Goal: Task Accomplishment & Management: Manage account settings

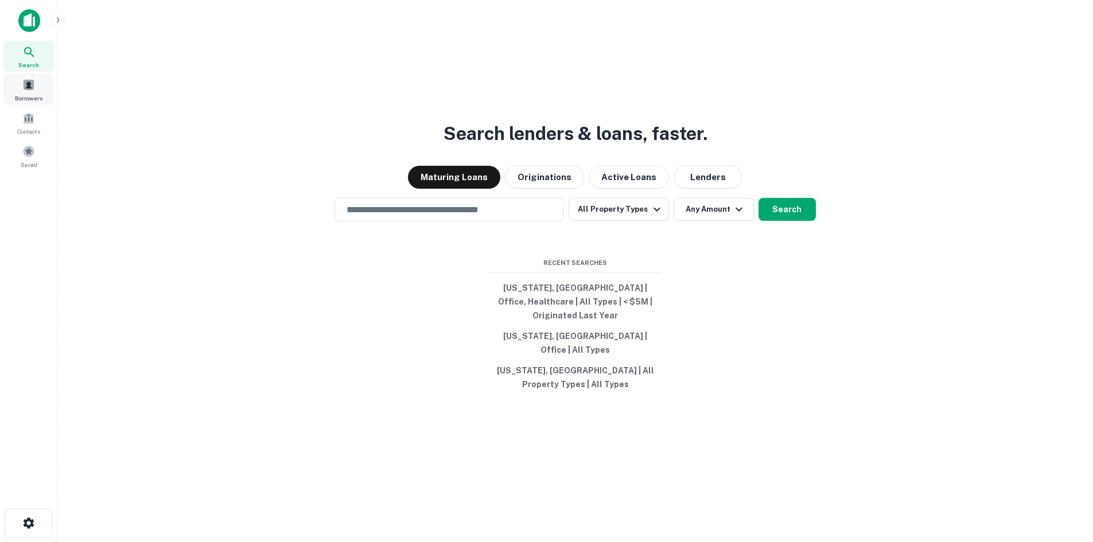
click at [28, 94] on span "Borrowers" at bounding box center [29, 98] width 28 height 9
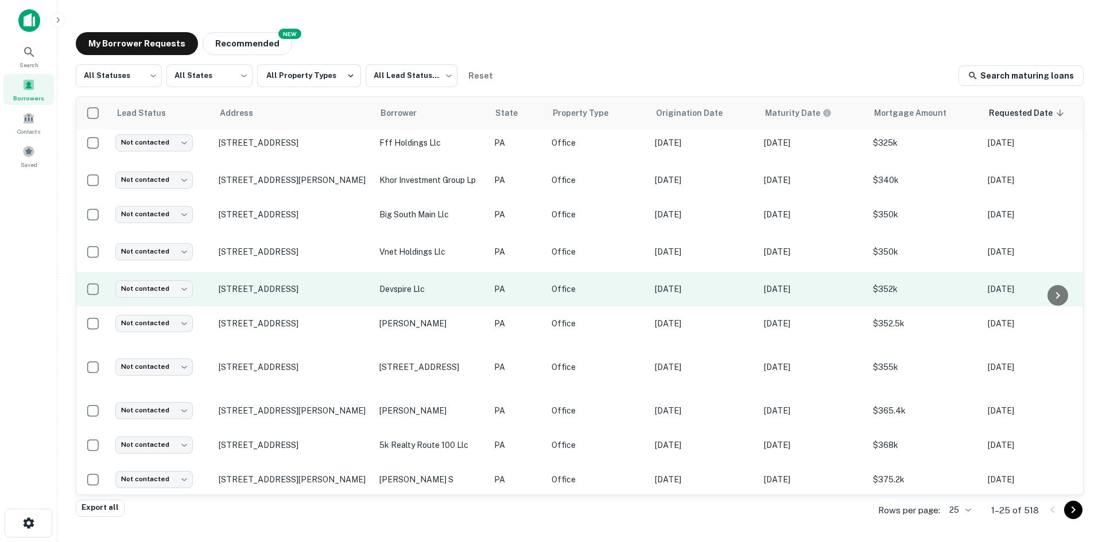
scroll to position [548, 0]
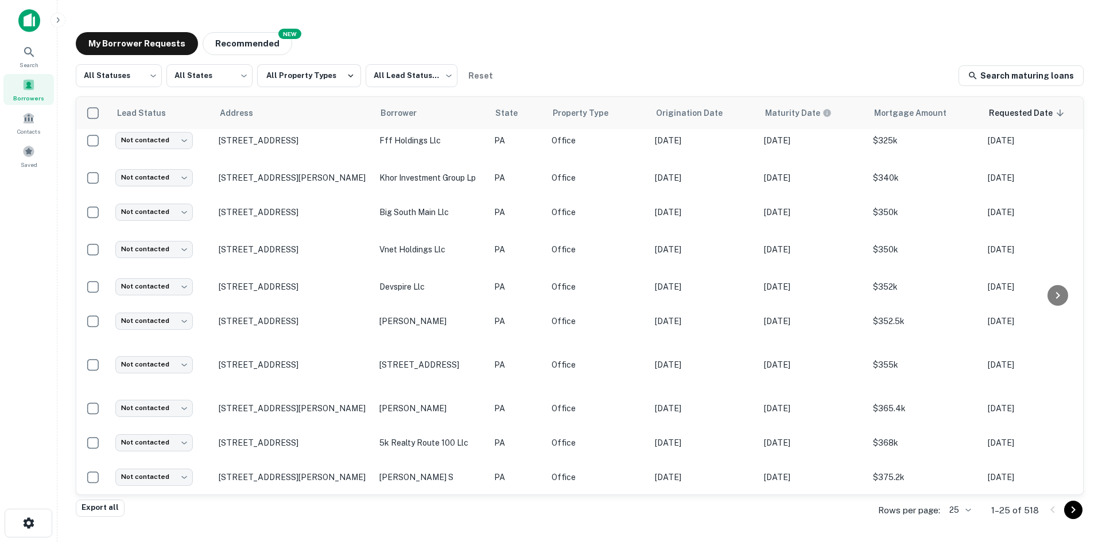
click at [957, 509] on body "Search Borrowers Contacts Saved My Borrower Requests NEW Recommended All Status…" at bounding box center [551, 271] width 1102 height 542
click at [954, 455] on li "100" at bounding box center [960, 456] width 39 height 21
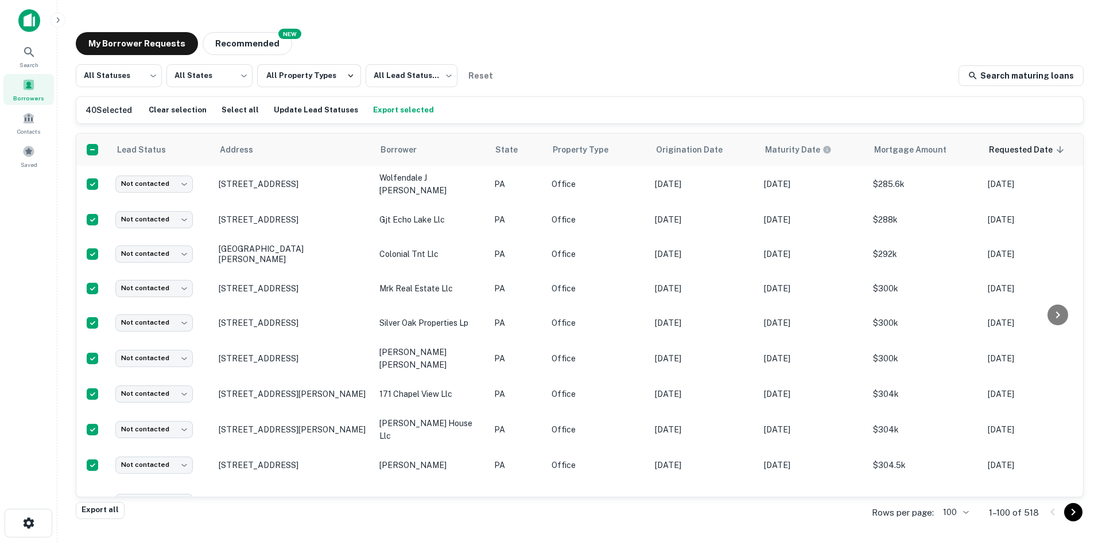
click at [393, 109] on button "Export selected" at bounding box center [403, 110] width 67 height 17
click at [18, 163] on div "Saved" at bounding box center [28, 156] width 51 height 31
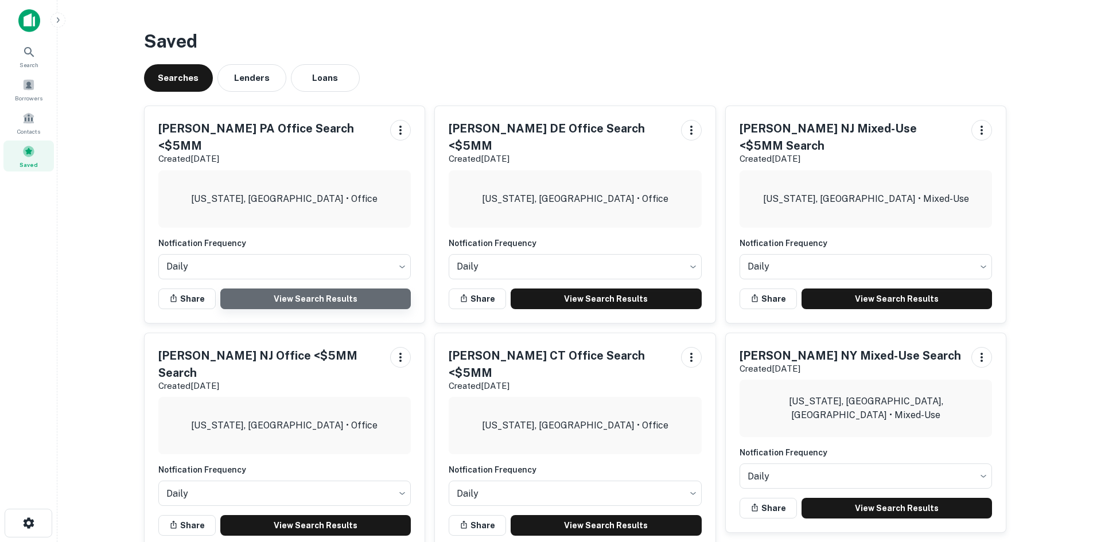
click at [302, 289] on link "View Search Results" at bounding box center [315, 299] width 191 height 21
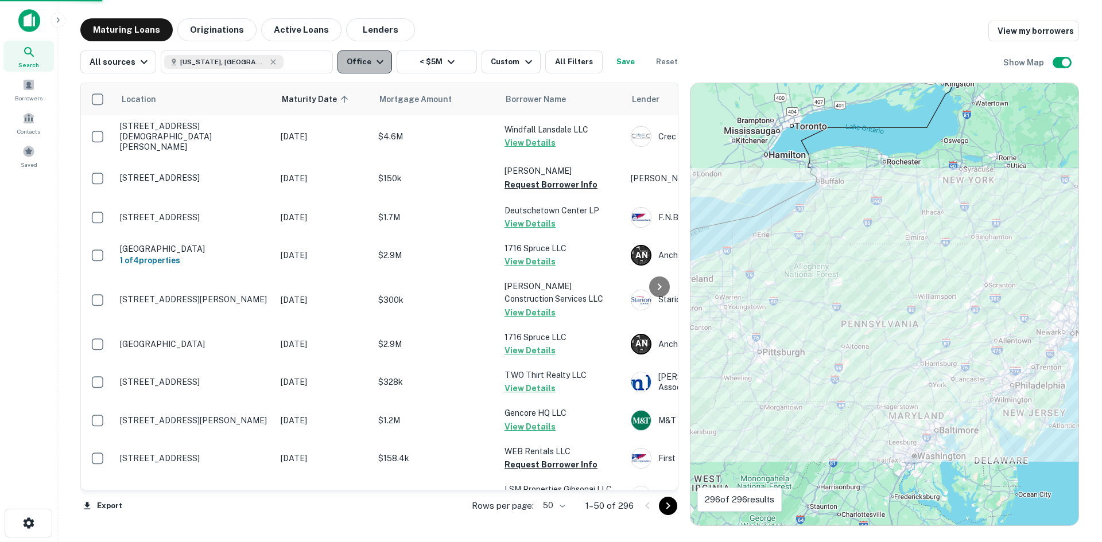
click at [364, 67] on button "Office" at bounding box center [364, 62] width 55 height 23
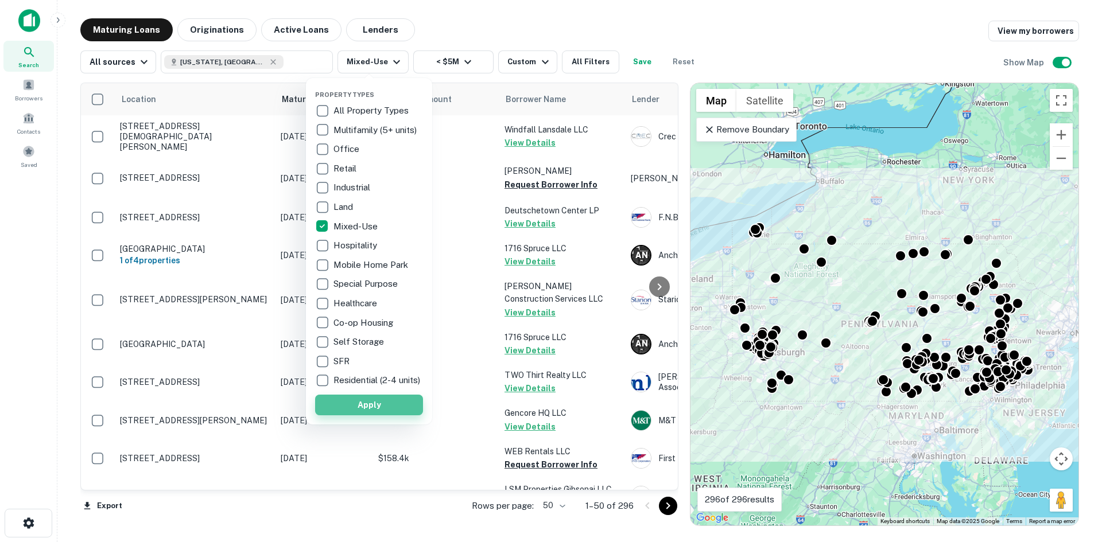
click at [378, 416] on button "Apply" at bounding box center [369, 405] width 108 height 21
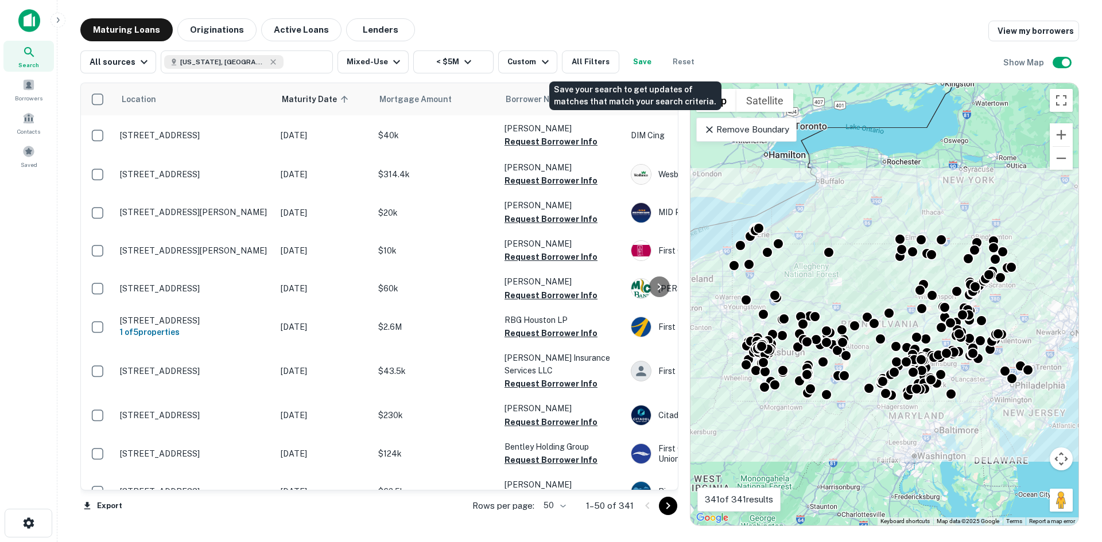
click at [634, 66] on button "Save" at bounding box center [642, 62] width 37 height 23
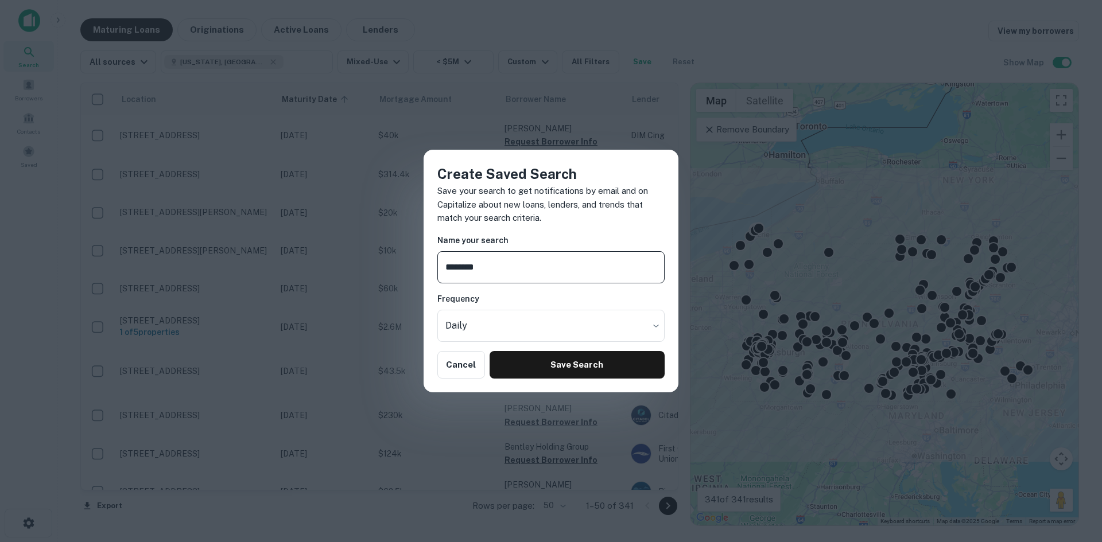
click at [498, 268] on input "********" at bounding box center [550, 267] width 227 height 32
drag, startPoint x: 498, startPoint y: 268, endPoint x: 488, endPoint y: 270, distance: 10.5
click at [488, 270] on input "********" at bounding box center [550, 267] width 227 height 32
click at [574, 269] on input "********" at bounding box center [550, 267] width 227 height 32
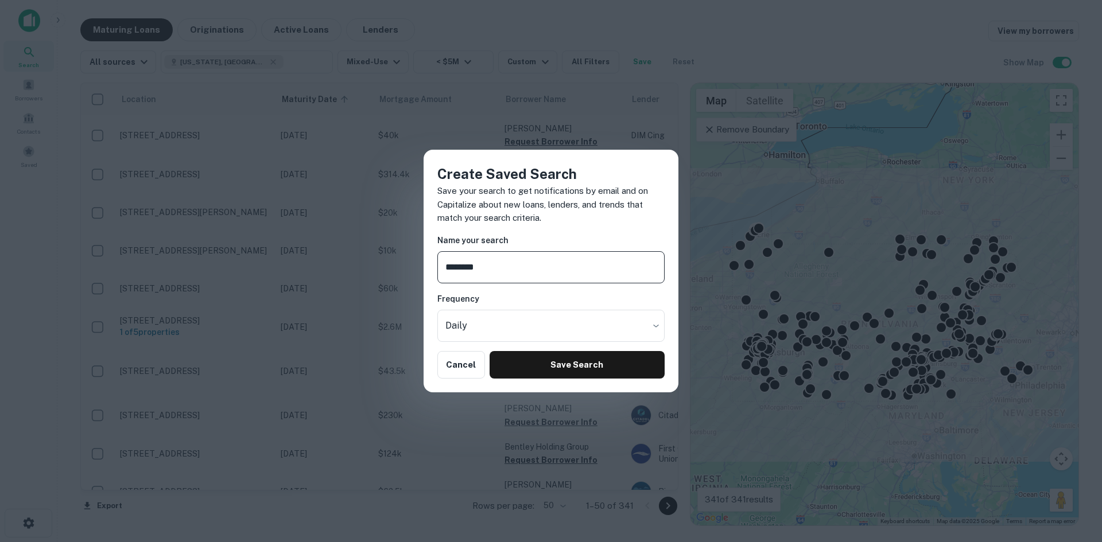
click at [602, 271] on input "********" at bounding box center [550, 267] width 227 height 32
drag, startPoint x: 513, startPoint y: 265, endPoint x: 488, endPoint y: 265, distance: 25.3
click at [488, 265] on input "**********" at bounding box center [550, 267] width 227 height 32
type input "**********"
click at [568, 374] on button "Save Search" at bounding box center [577, 365] width 175 height 28
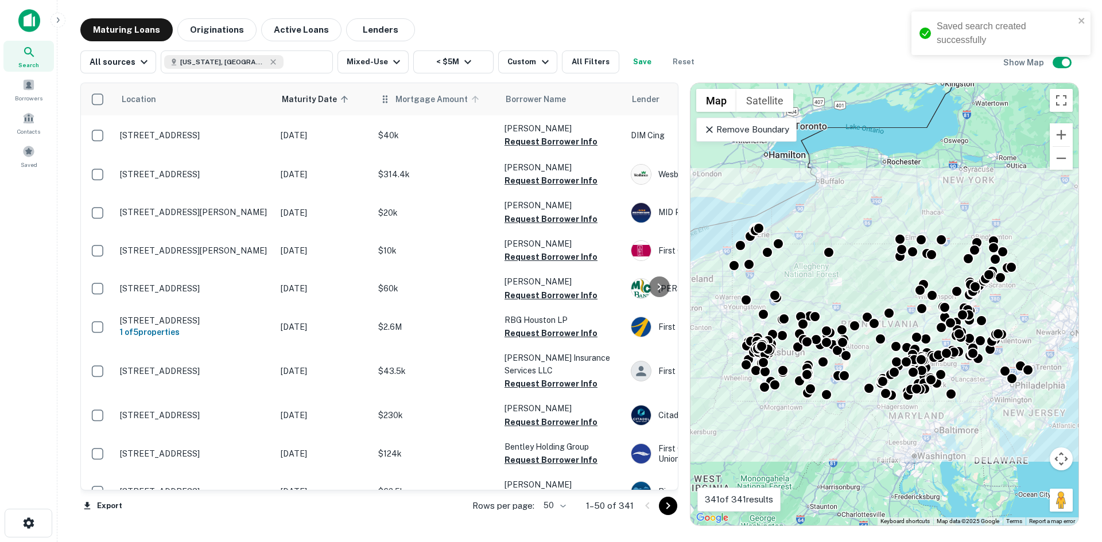
click at [425, 102] on span "Mortgage Amount" at bounding box center [438, 99] width 87 height 14
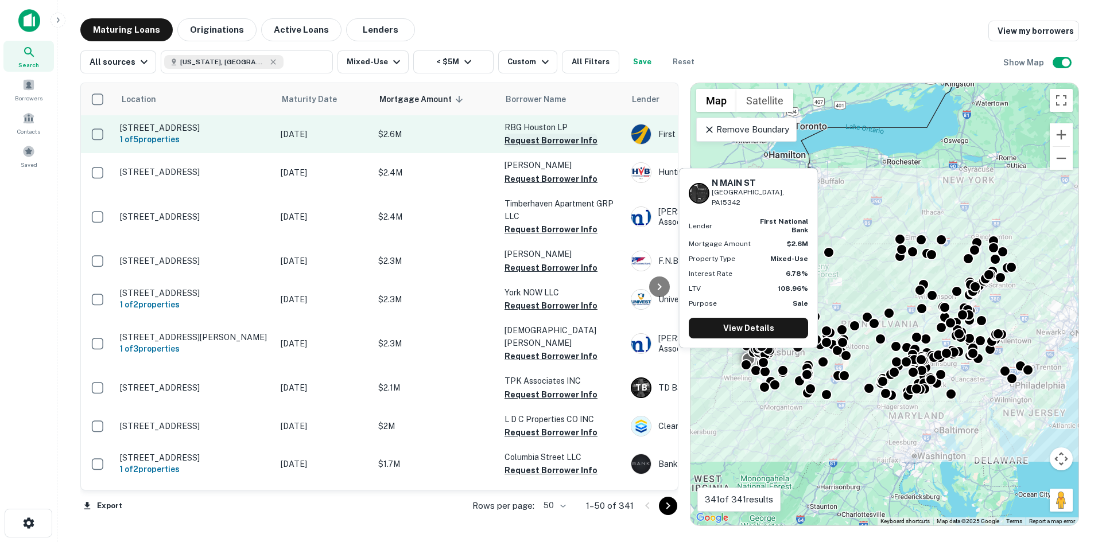
click at [552, 141] on button "Request Borrower Info" at bounding box center [550, 141] width 93 height 14
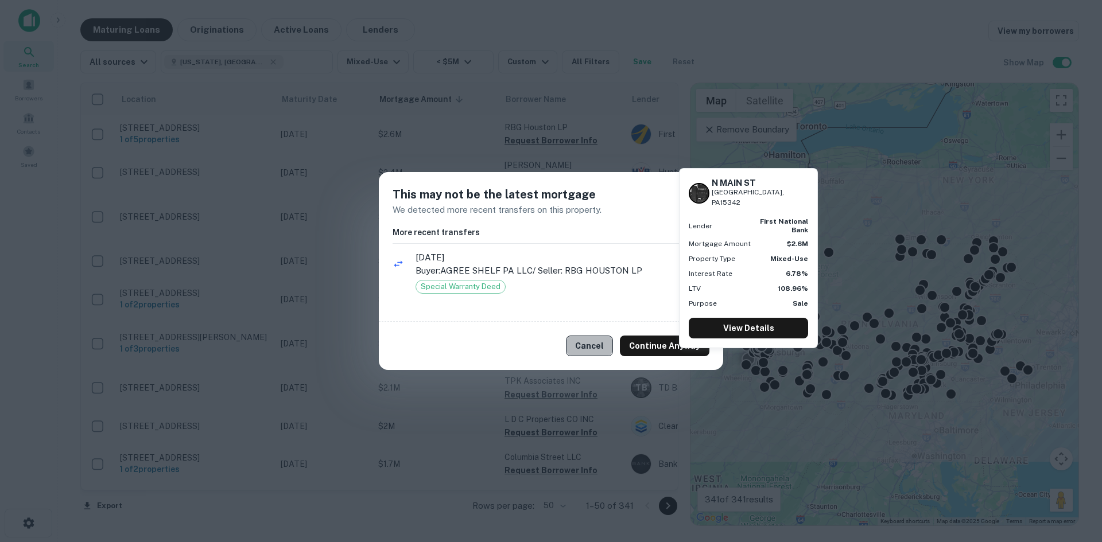
click at [593, 344] on button "Cancel" at bounding box center [589, 346] width 47 height 21
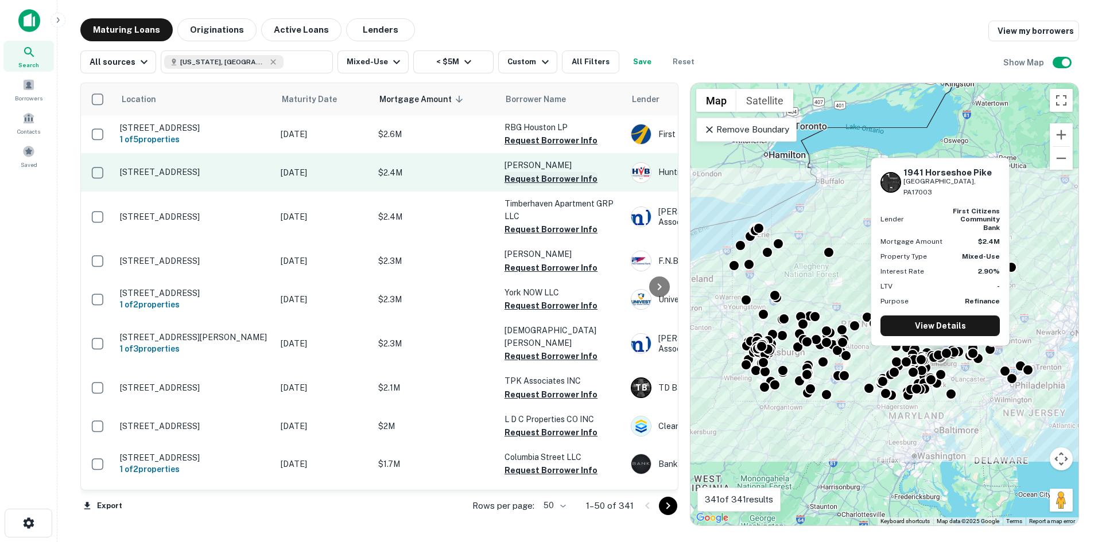
click at [532, 177] on button "Request Borrower Info" at bounding box center [550, 179] width 93 height 14
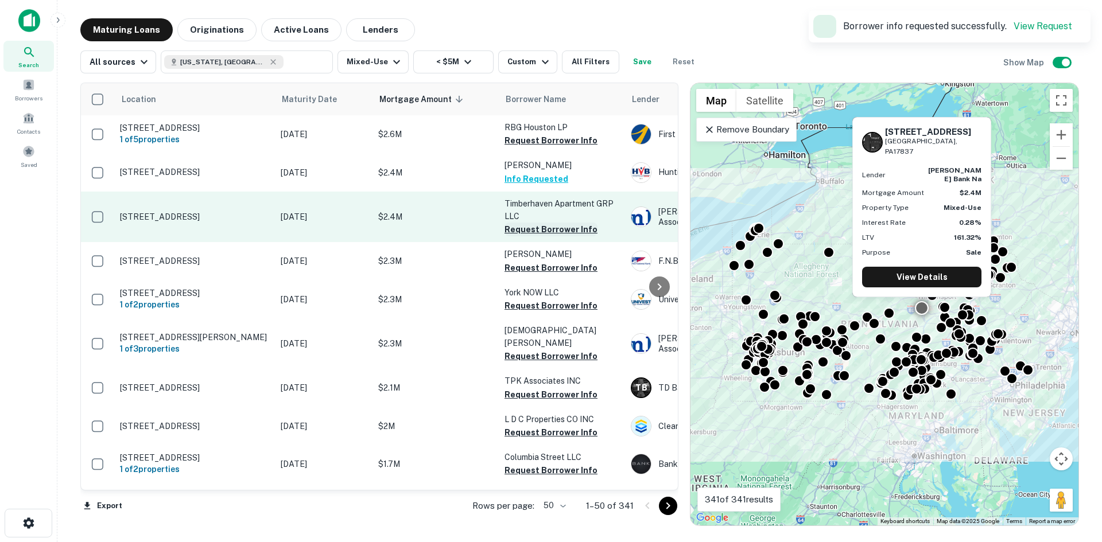
click at [531, 228] on button "Request Borrower Info" at bounding box center [550, 230] width 93 height 14
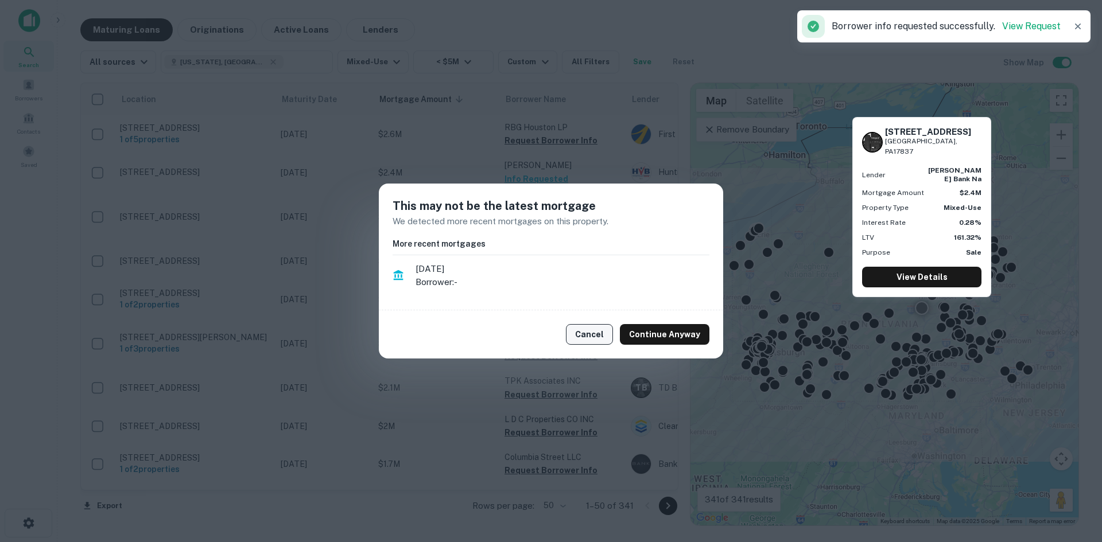
click at [604, 340] on button "Cancel" at bounding box center [589, 334] width 47 height 21
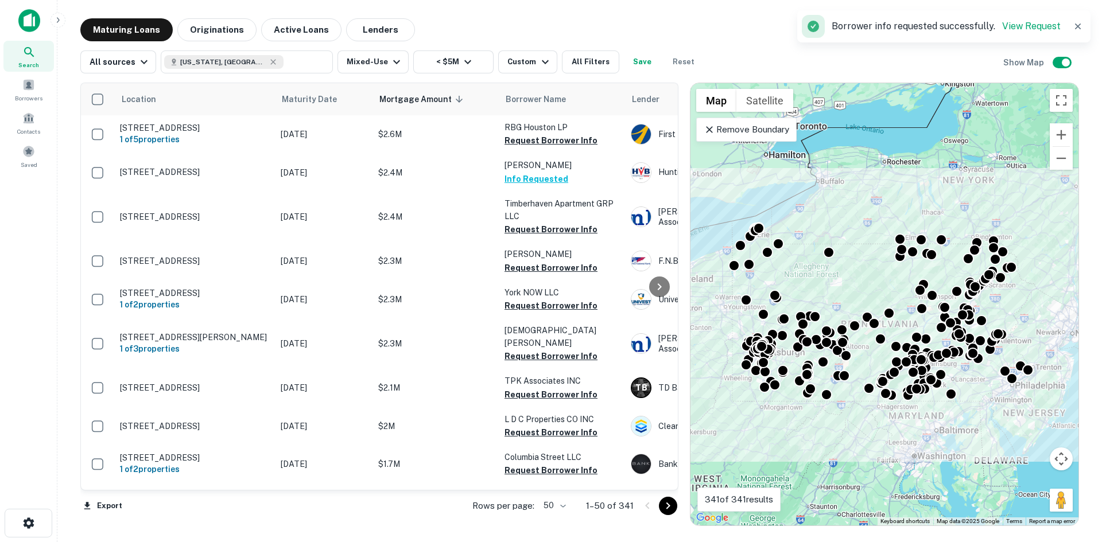
click at [591, 335] on button "Cancel" at bounding box center [589, 334] width 47 height 21
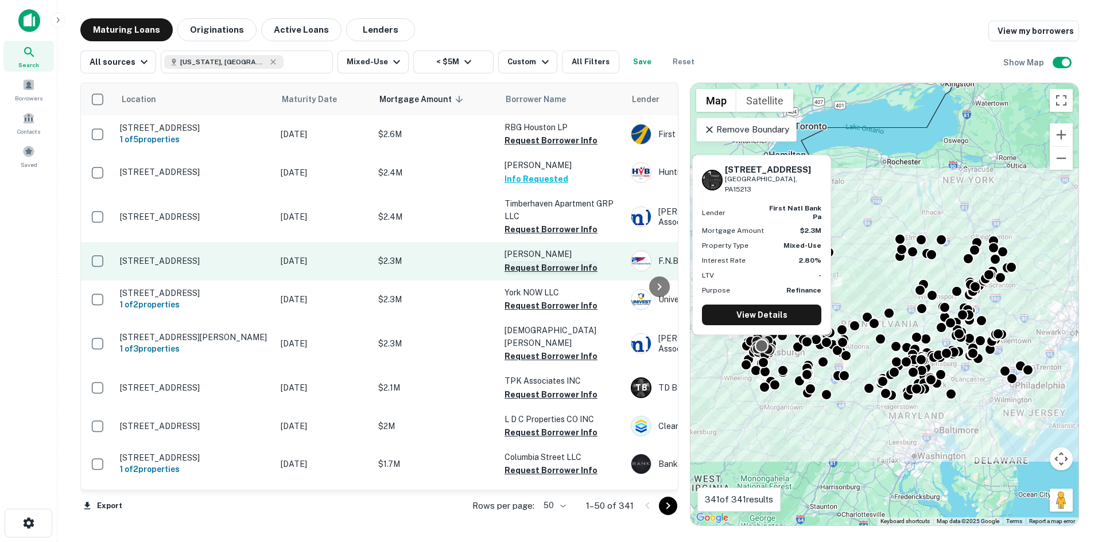
click at [537, 267] on button "Request Borrower Info" at bounding box center [550, 268] width 93 height 14
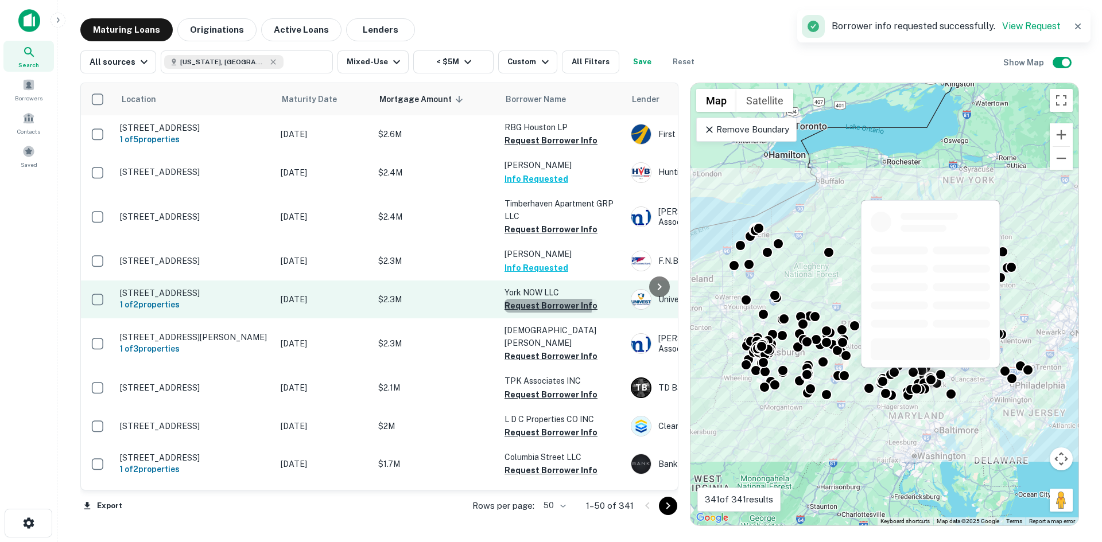
click at [536, 304] on button "Request Borrower Info" at bounding box center [550, 306] width 93 height 14
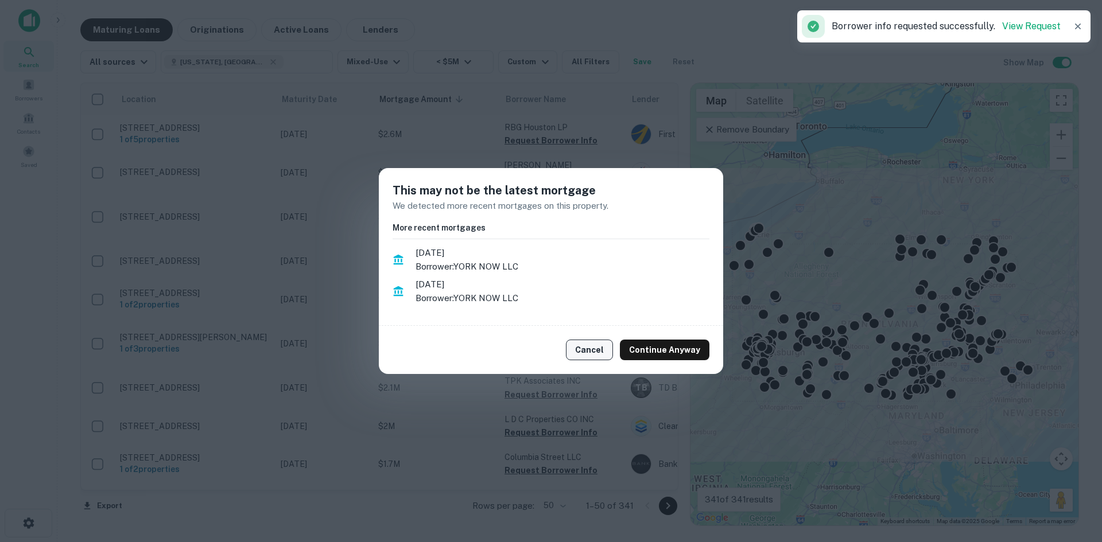
click at [585, 347] on button "Cancel" at bounding box center [589, 350] width 47 height 21
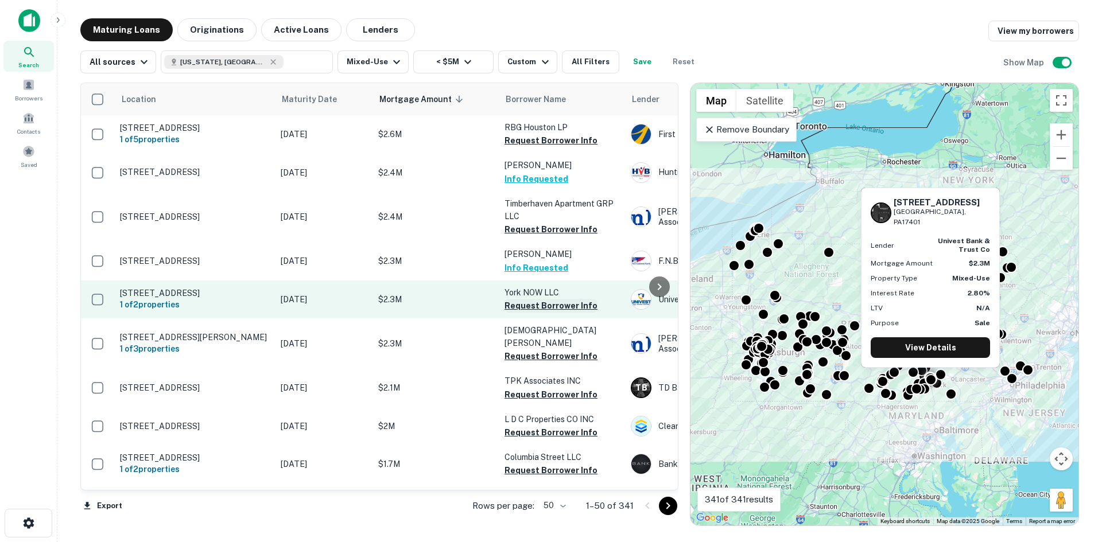
click at [535, 309] on button "Request Borrower Info" at bounding box center [550, 306] width 93 height 14
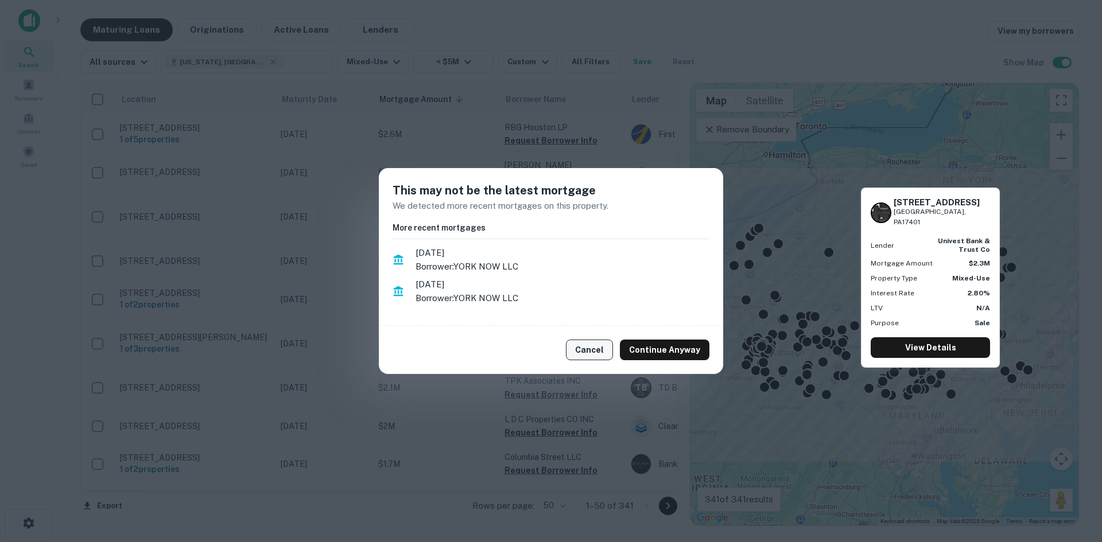
click at [590, 346] on button "Cancel" at bounding box center [589, 350] width 47 height 21
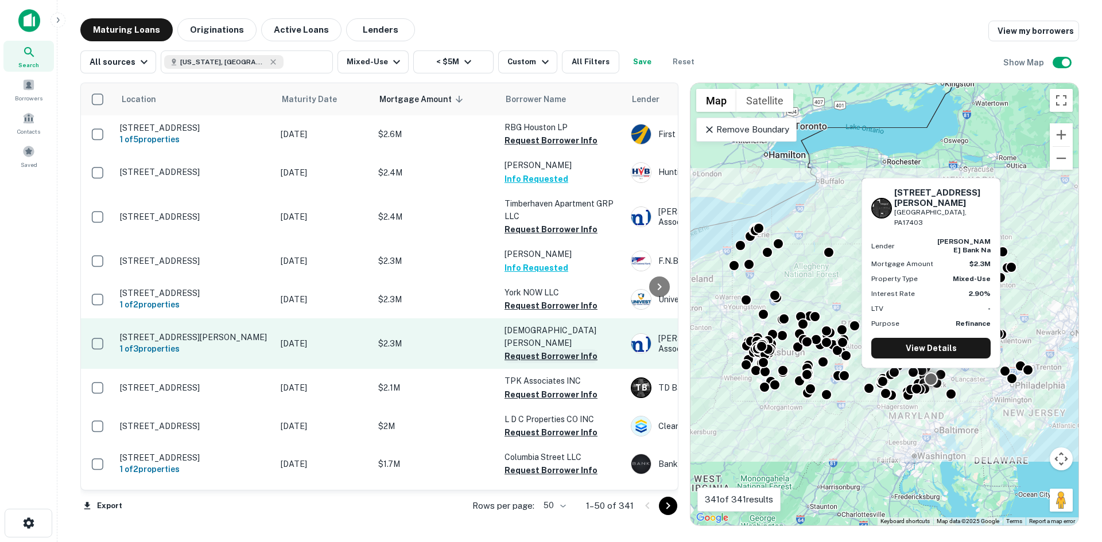
click at [549, 350] on button "Request Borrower Info" at bounding box center [550, 357] width 93 height 14
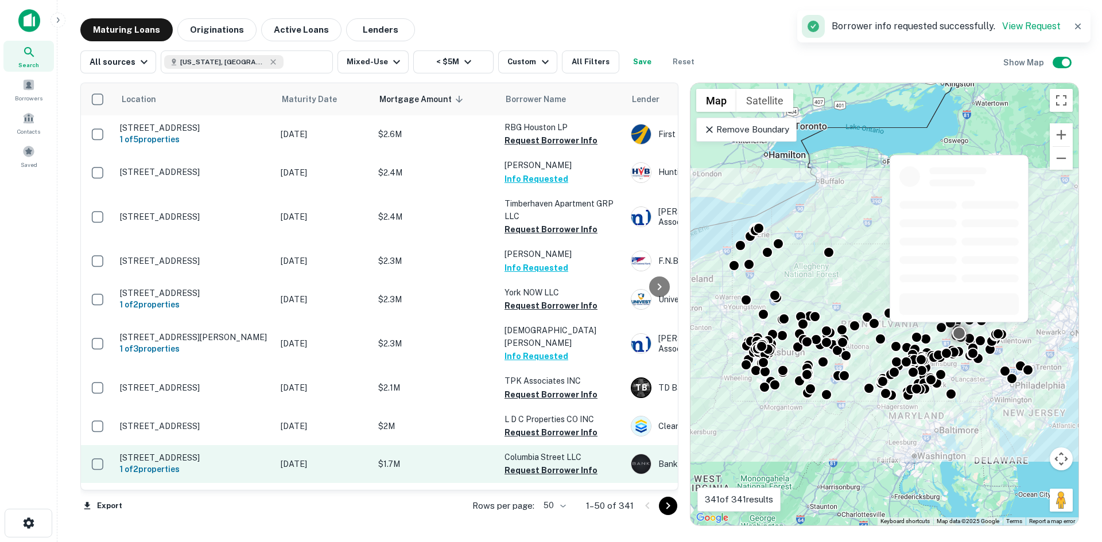
scroll to position [115, 0]
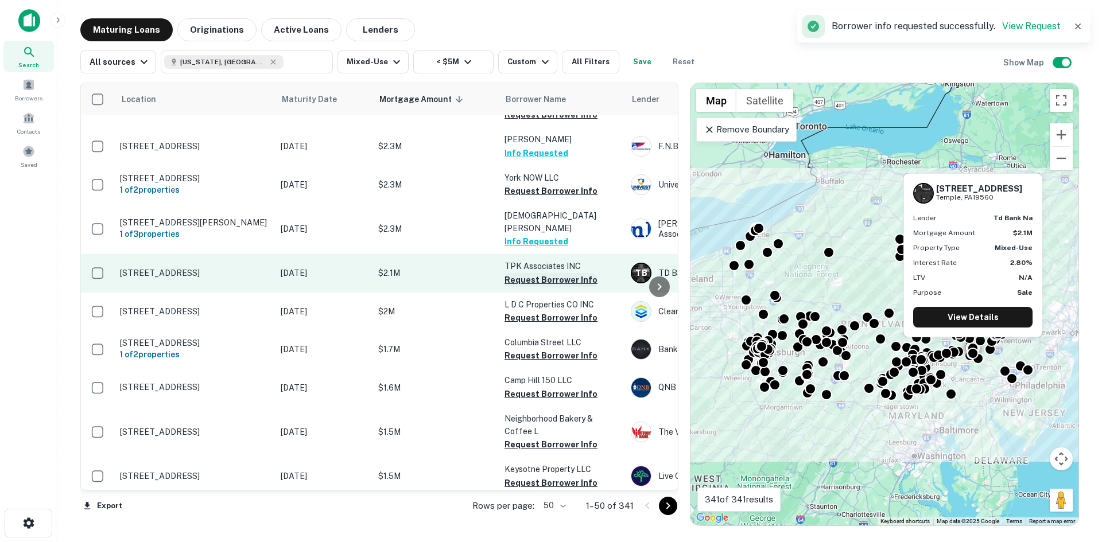
click at [534, 273] on button "Request Borrower Info" at bounding box center [550, 280] width 93 height 14
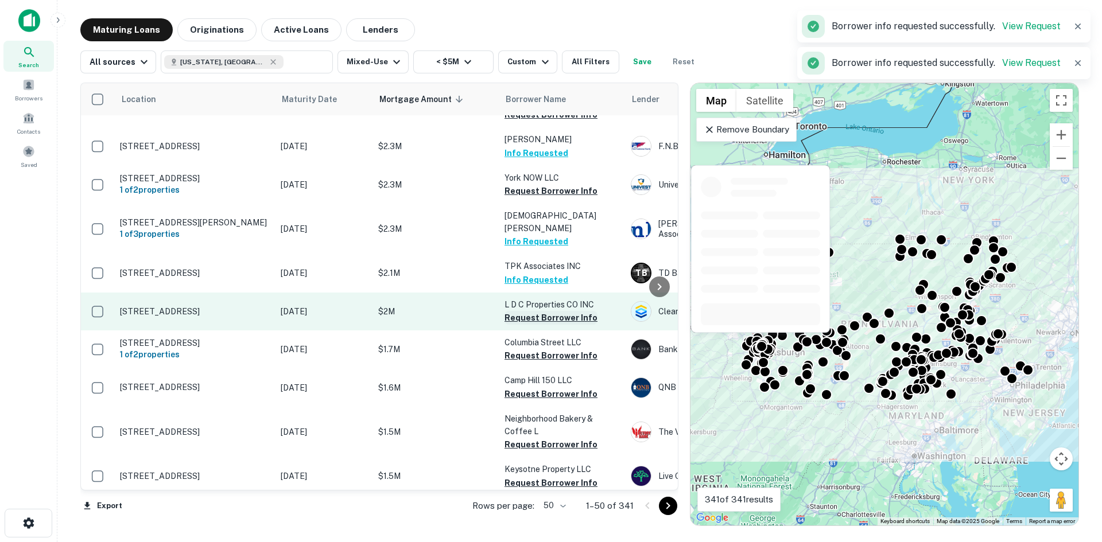
click at [536, 311] on button "Request Borrower Info" at bounding box center [550, 318] width 93 height 14
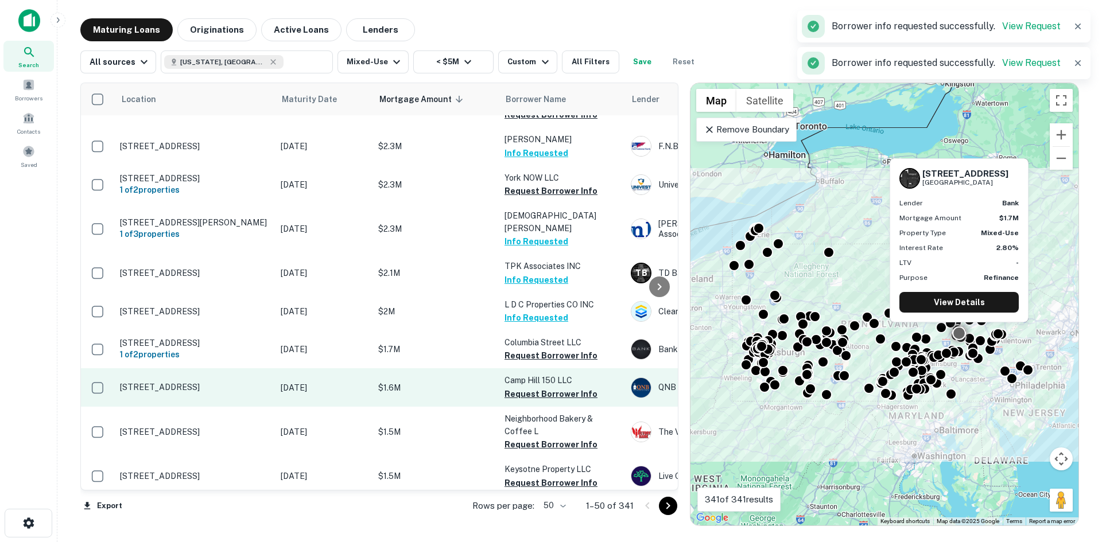
click at [535, 349] on button "Request Borrower Info" at bounding box center [550, 356] width 93 height 14
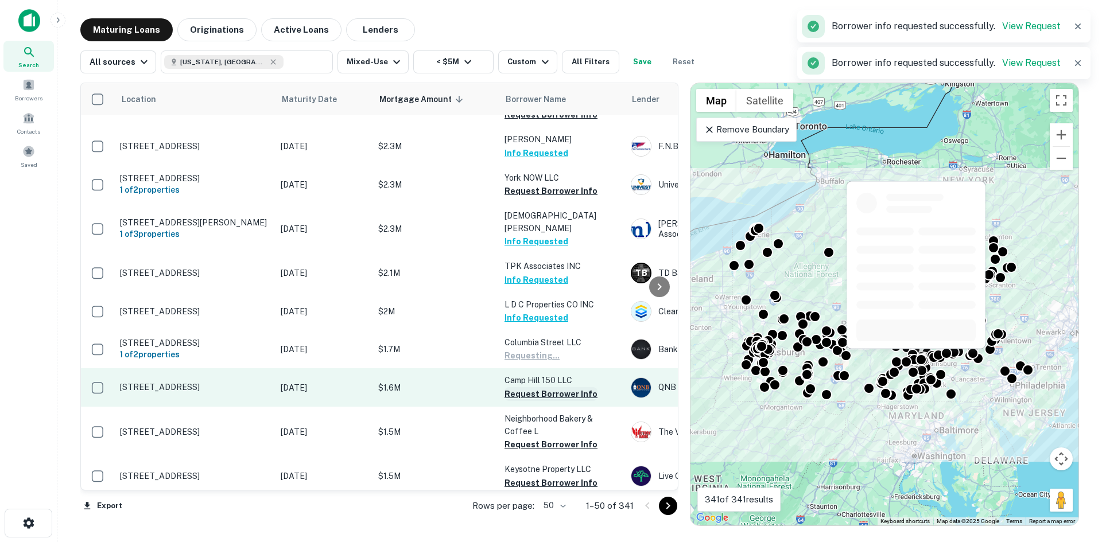
click at [537, 390] on button "Request Borrower Info" at bounding box center [550, 394] width 93 height 14
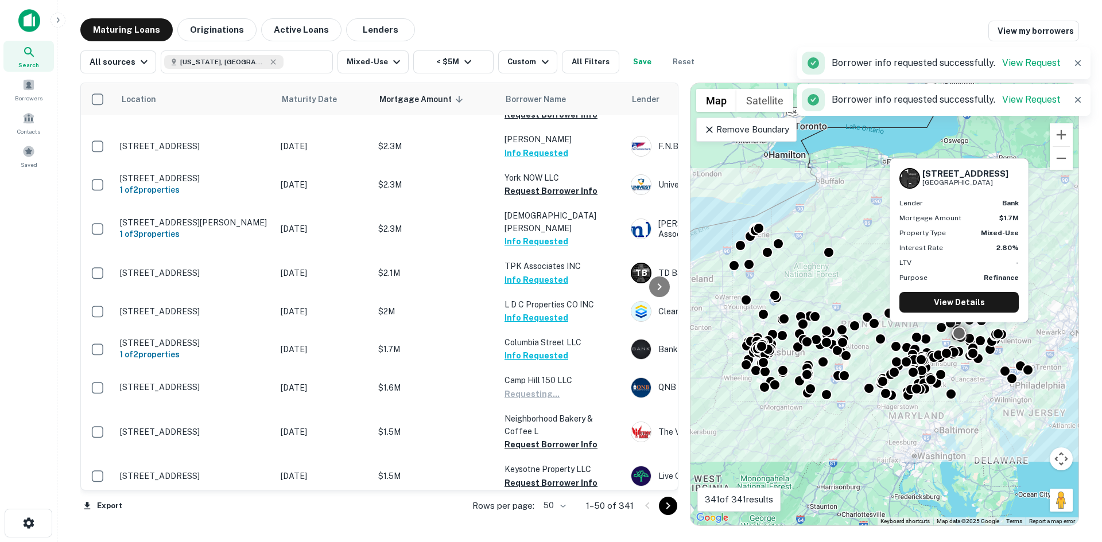
scroll to position [287, 0]
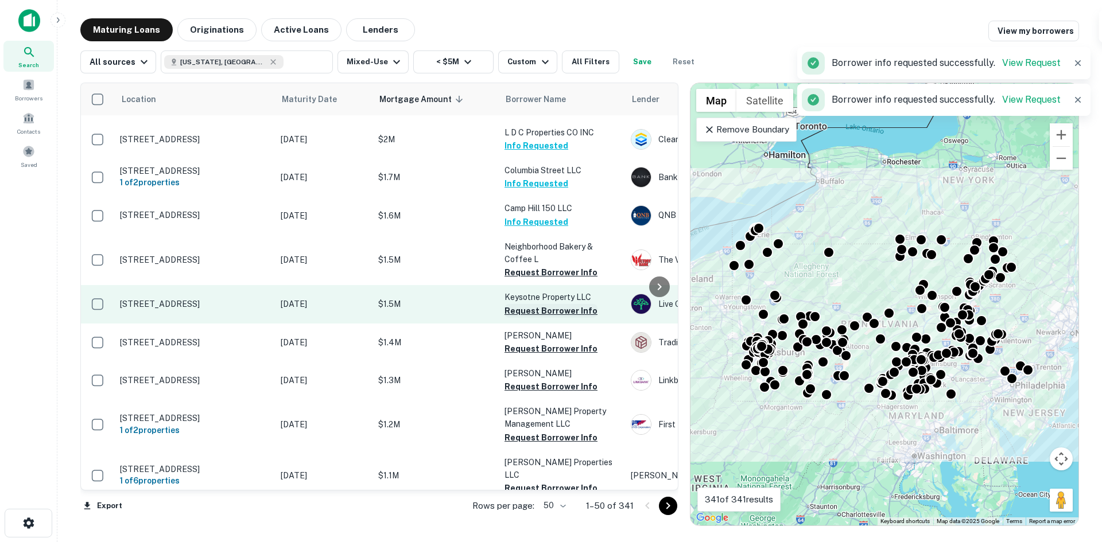
click at [540, 266] on button "Request Borrower Info" at bounding box center [550, 273] width 93 height 14
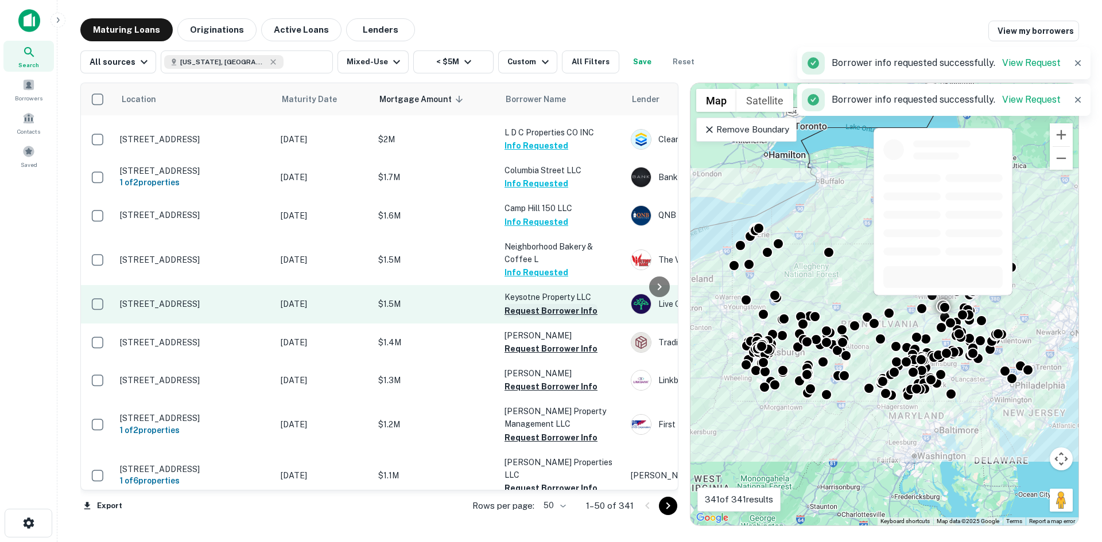
click at [544, 306] on button "Request Borrower Info" at bounding box center [550, 311] width 93 height 14
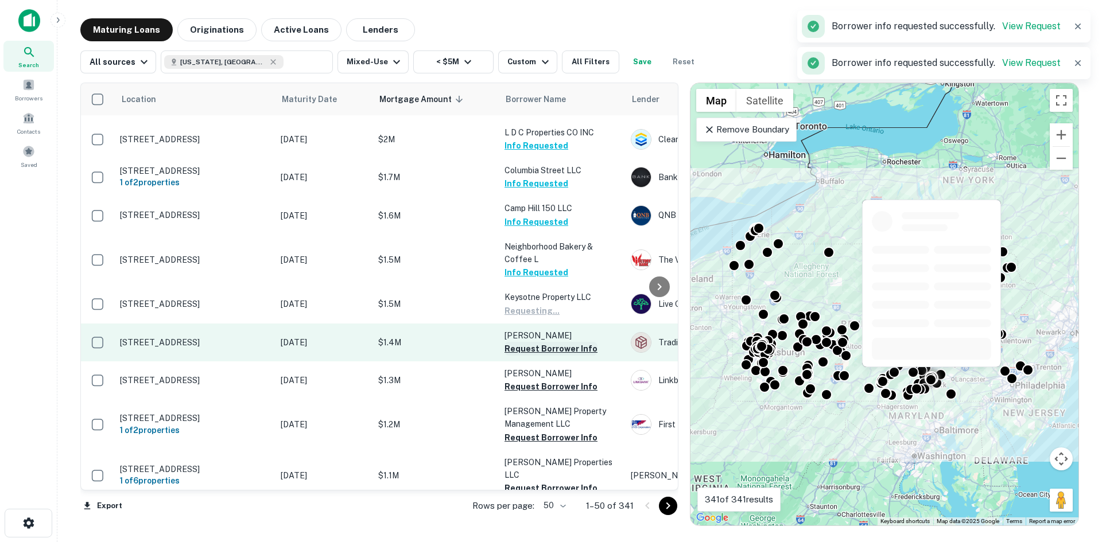
click at [545, 344] on button "Request Borrower Info" at bounding box center [550, 349] width 93 height 14
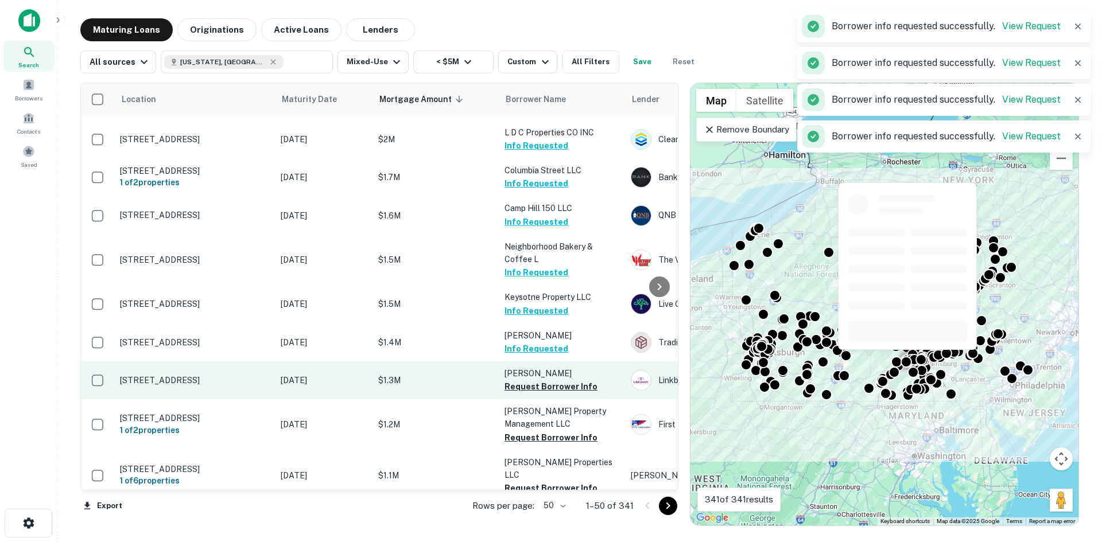
click at [535, 381] on button "Request Borrower Info" at bounding box center [550, 387] width 93 height 14
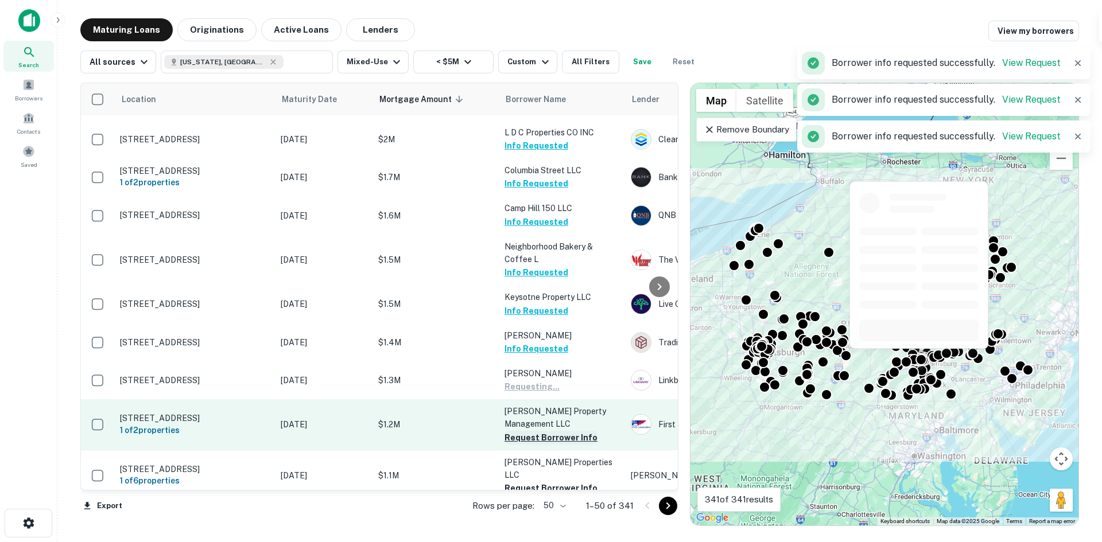
click at [532, 431] on button "Request Borrower Info" at bounding box center [550, 438] width 93 height 14
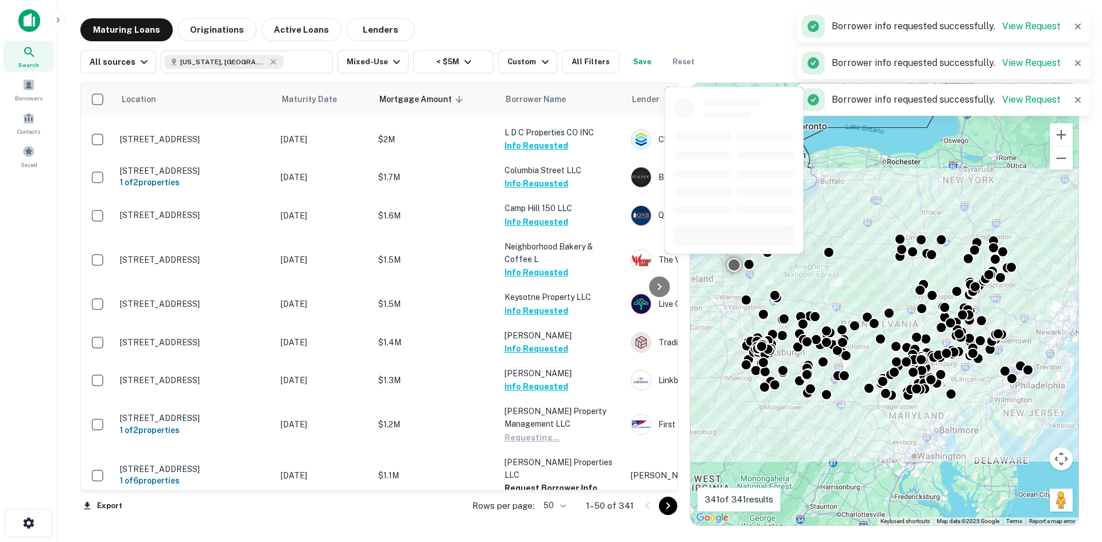
scroll to position [517, 0]
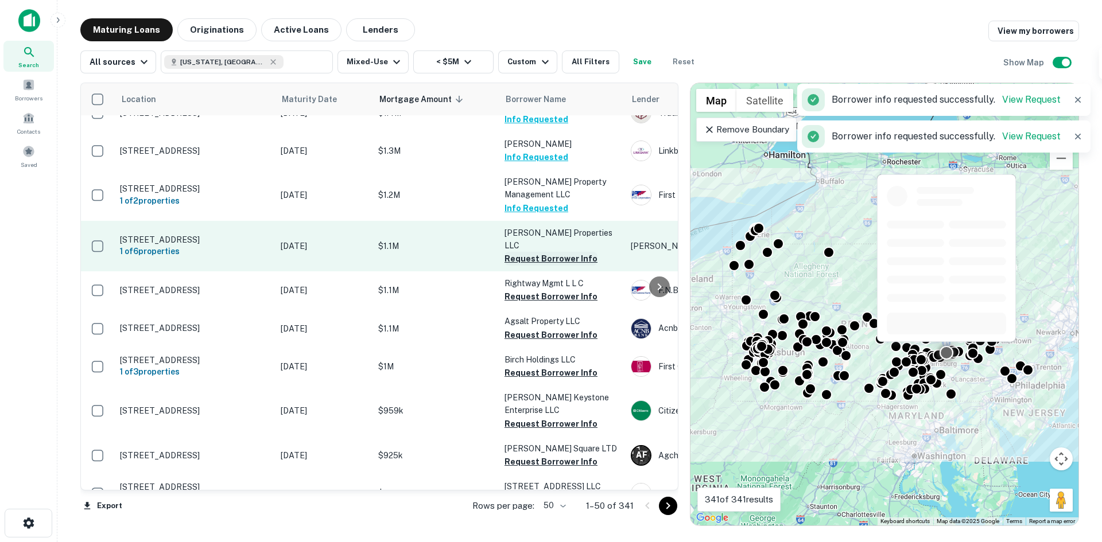
click at [541, 252] on button "Request Borrower Info" at bounding box center [550, 259] width 93 height 14
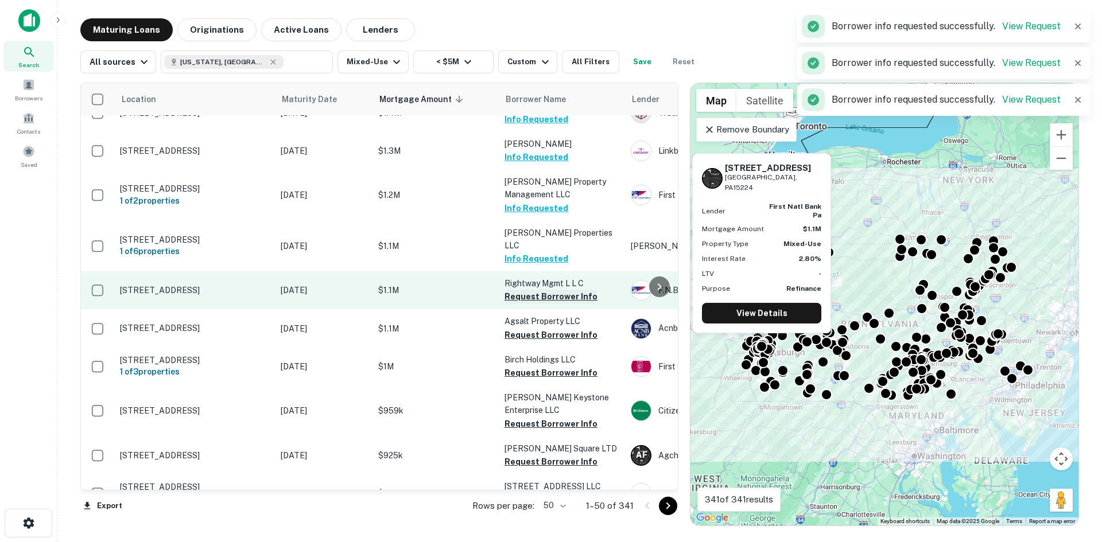
click at [534, 290] on button "Request Borrower Info" at bounding box center [550, 297] width 93 height 14
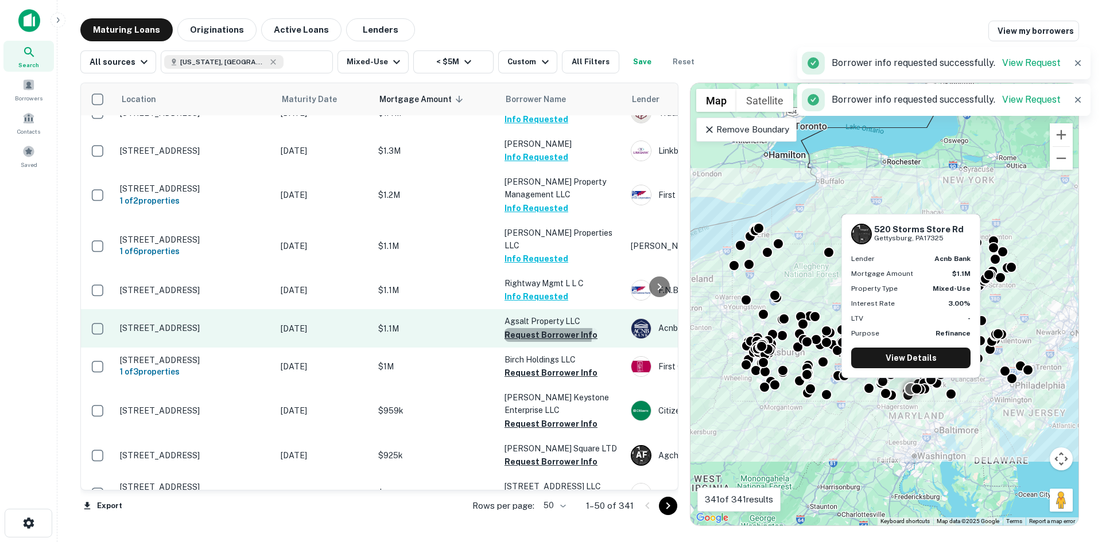
click at [536, 328] on button "Request Borrower Info" at bounding box center [550, 335] width 93 height 14
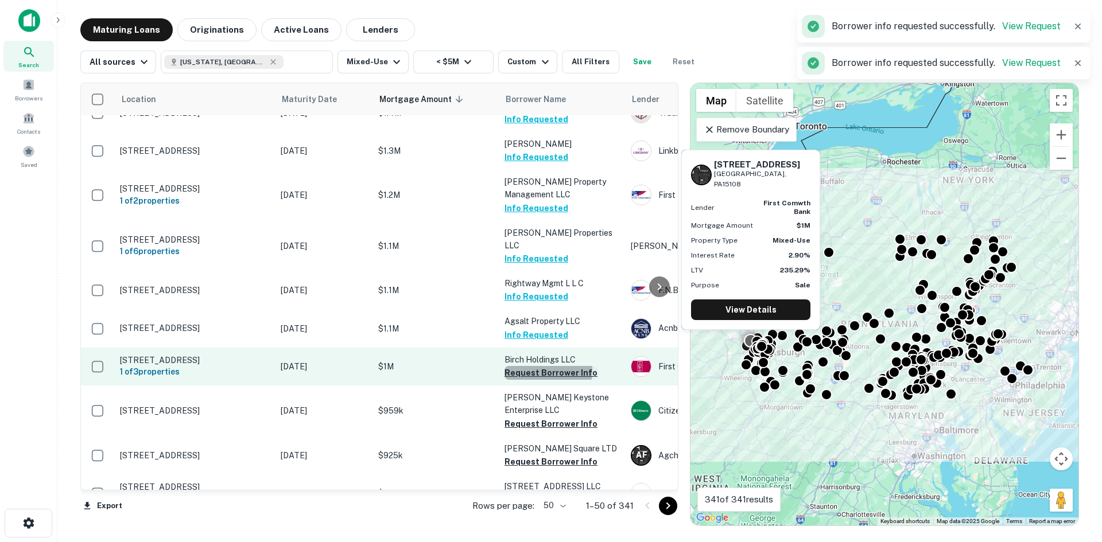
click at [533, 366] on button "Request Borrower Info" at bounding box center [550, 373] width 93 height 14
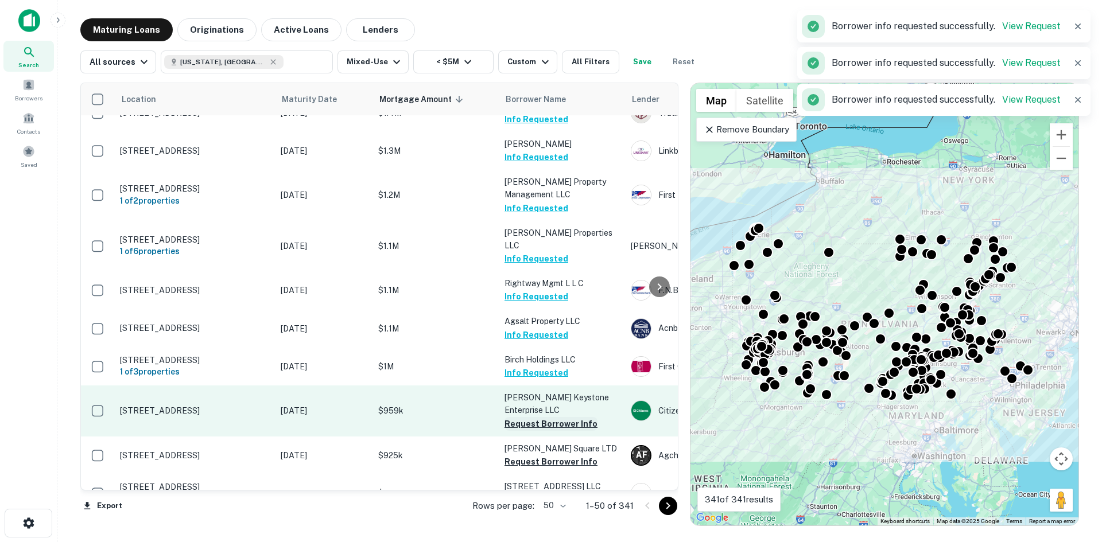
click at [534, 417] on button "Request Borrower Info" at bounding box center [550, 424] width 93 height 14
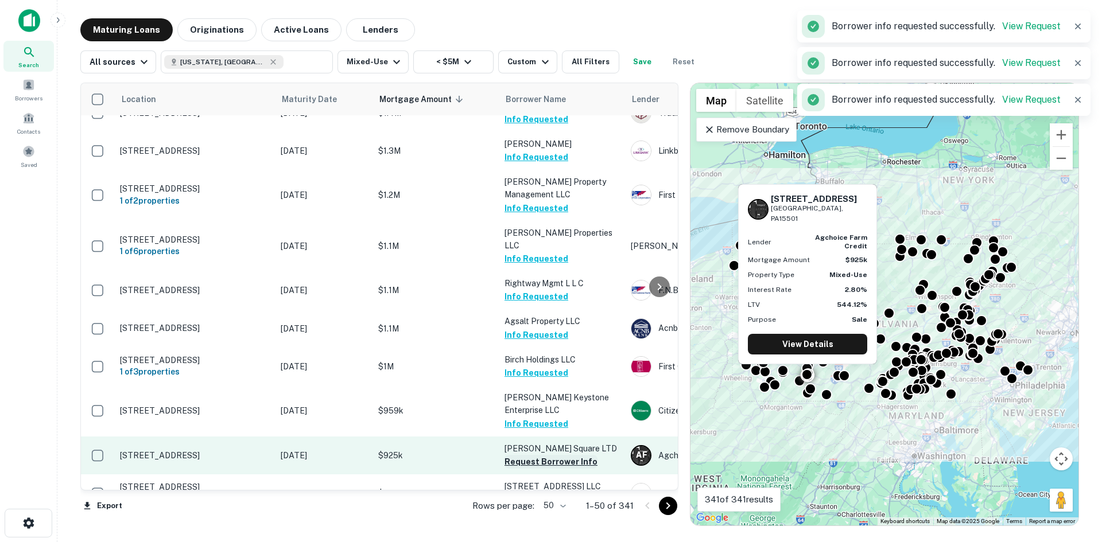
click at [533, 455] on button "Request Borrower Info" at bounding box center [550, 462] width 93 height 14
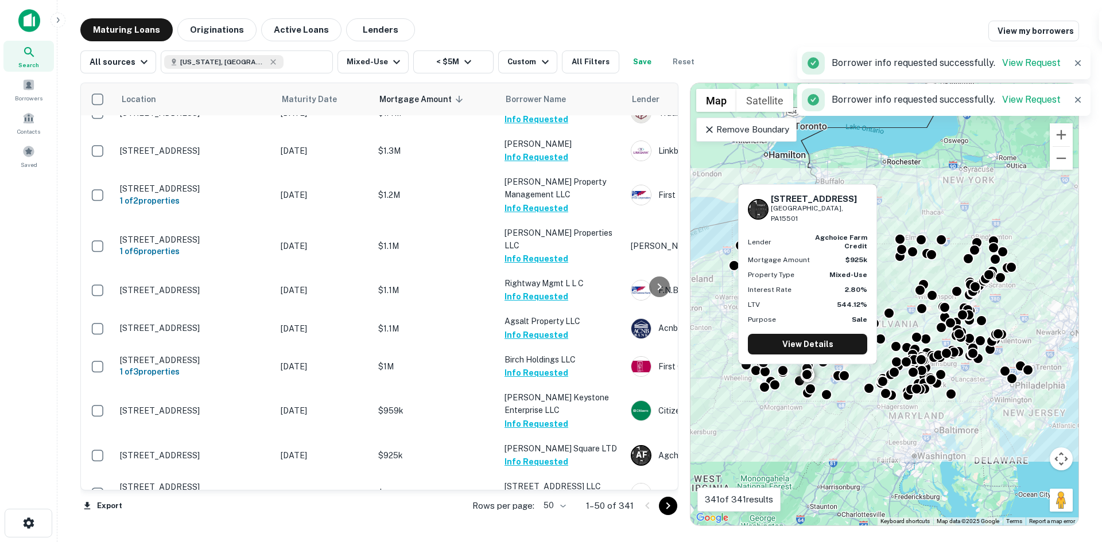
scroll to position [680, 0]
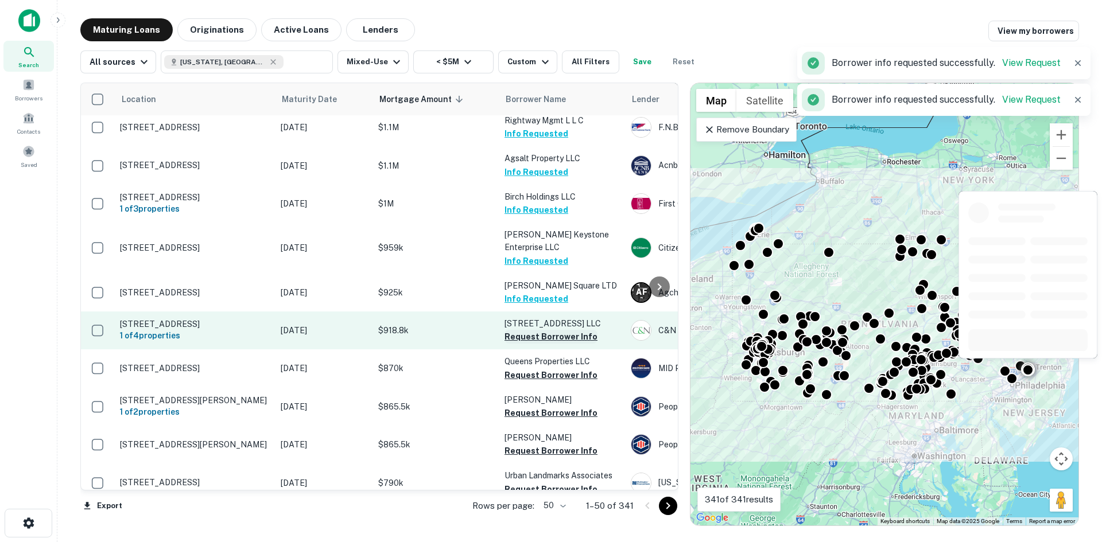
click at [541, 330] on button "Request Borrower Info" at bounding box center [550, 337] width 93 height 14
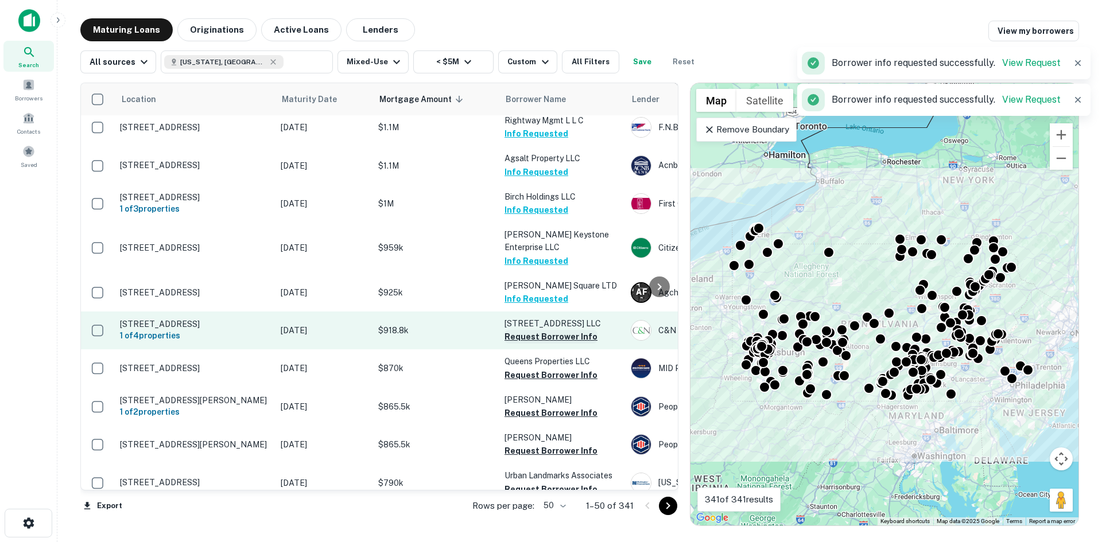
scroll to position [689, 0]
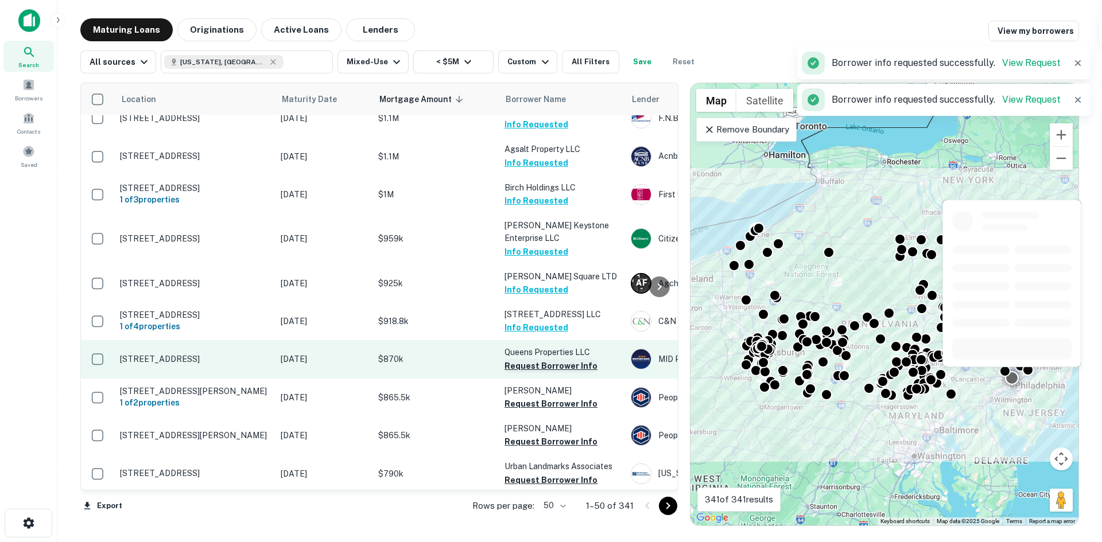
click at [542, 359] on button "Request Borrower Info" at bounding box center [550, 366] width 93 height 14
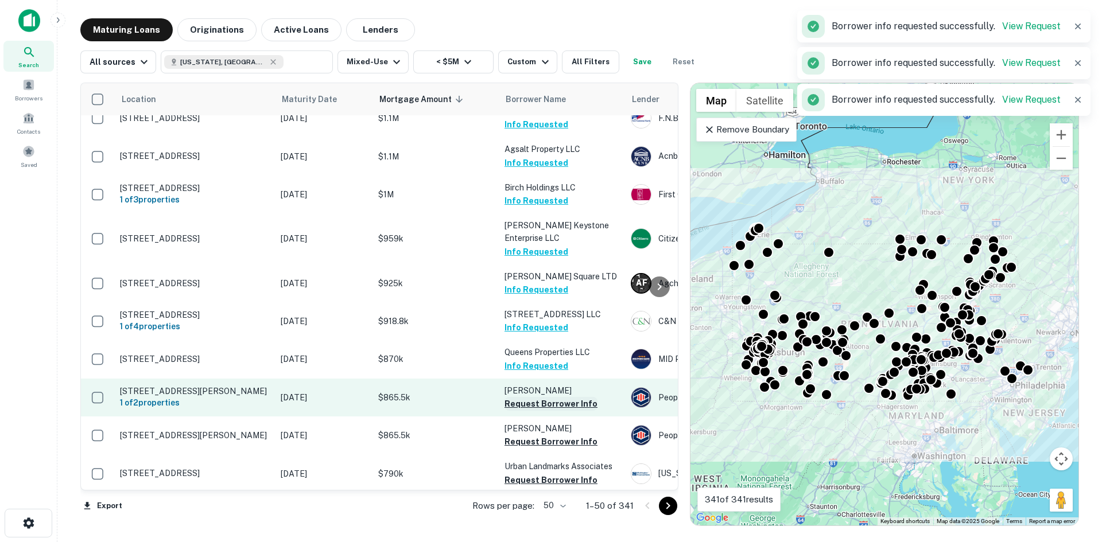
click at [540, 397] on button "Request Borrower Info" at bounding box center [550, 404] width 93 height 14
